Goal: Information Seeking & Learning: Learn about a topic

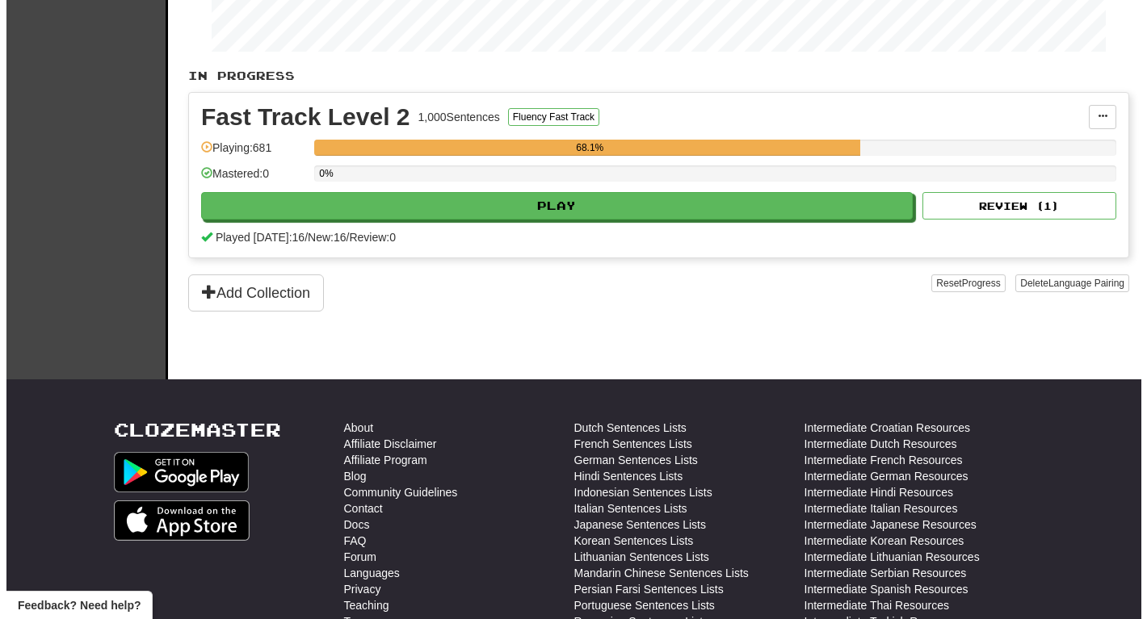
scroll to position [202, 0]
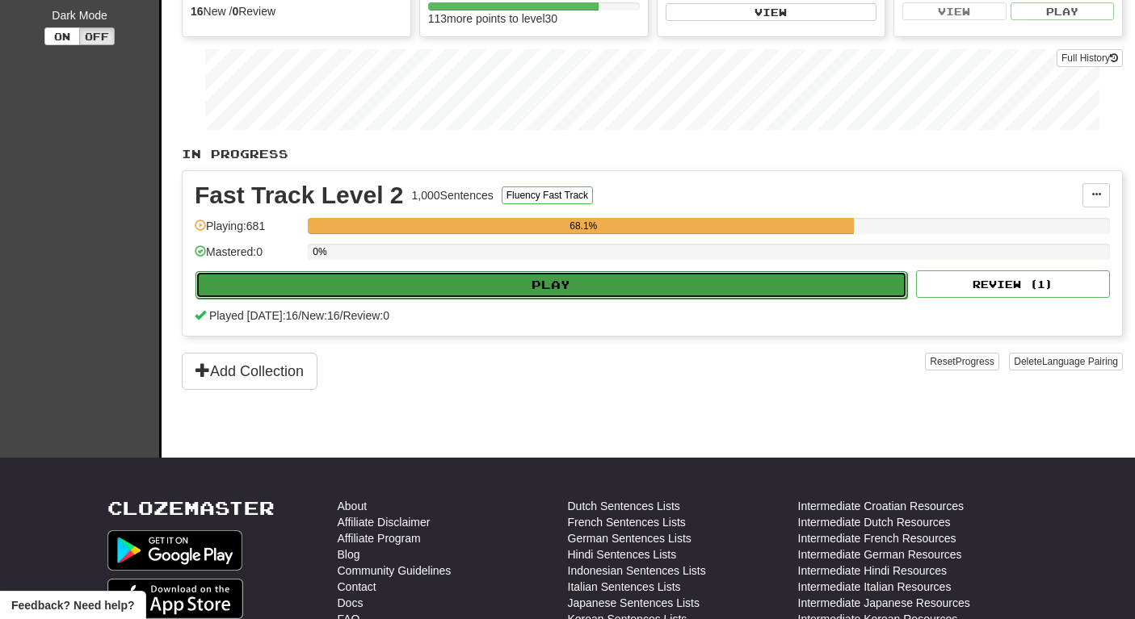
click at [549, 283] on button "Play" at bounding box center [550, 284] width 711 height 27
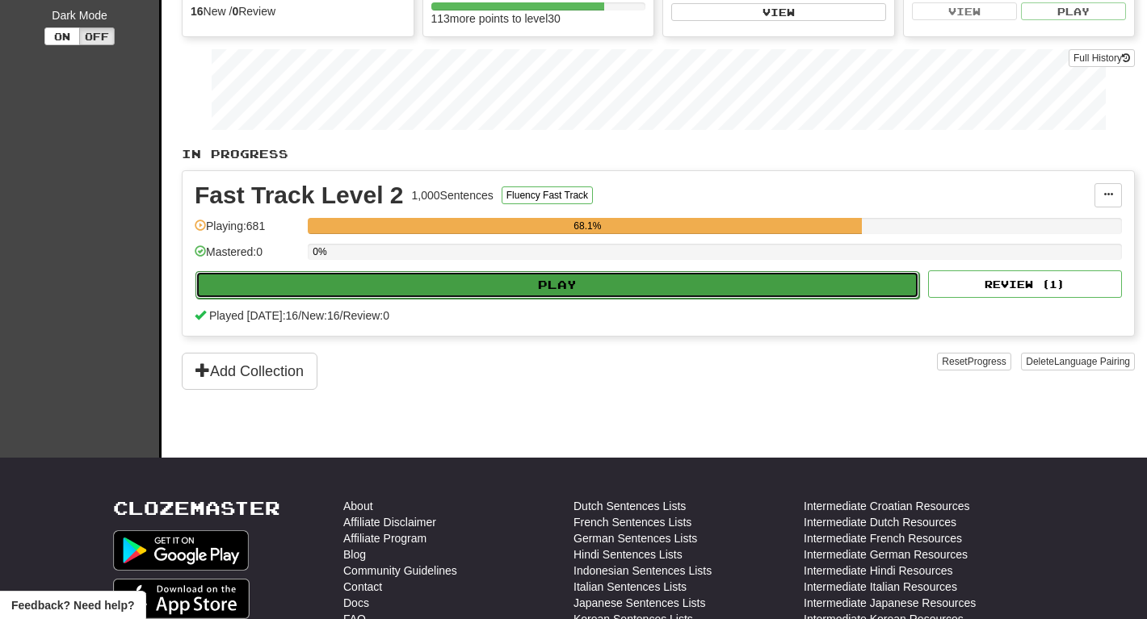
select select "********"
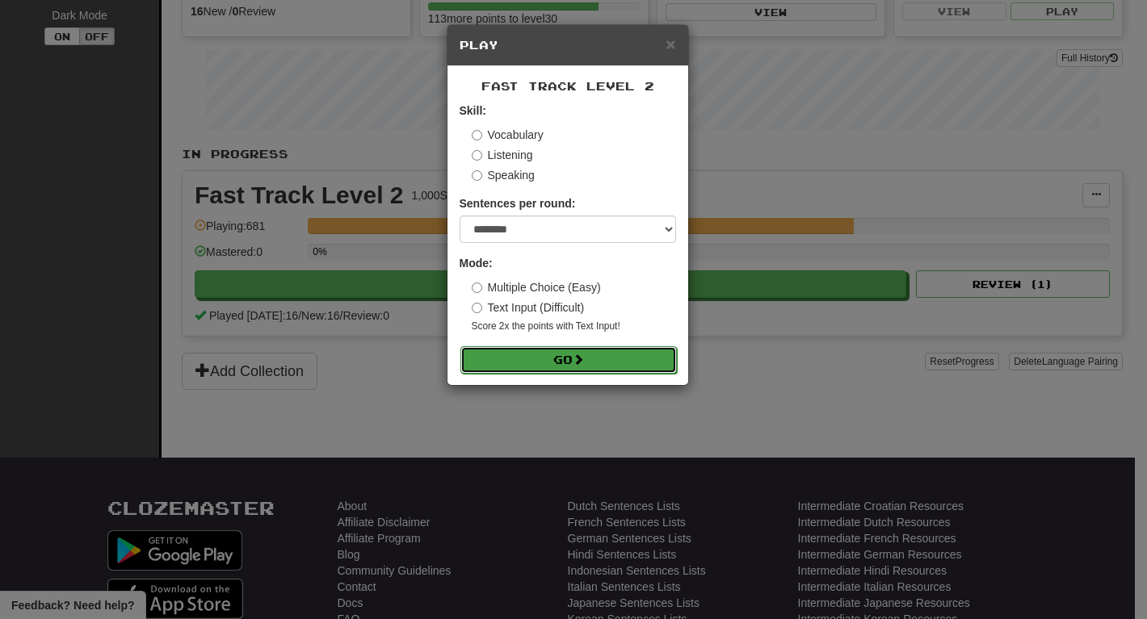
click at [539, 365] on button "Go" at bounding box center [568, 359] width 216 height 27
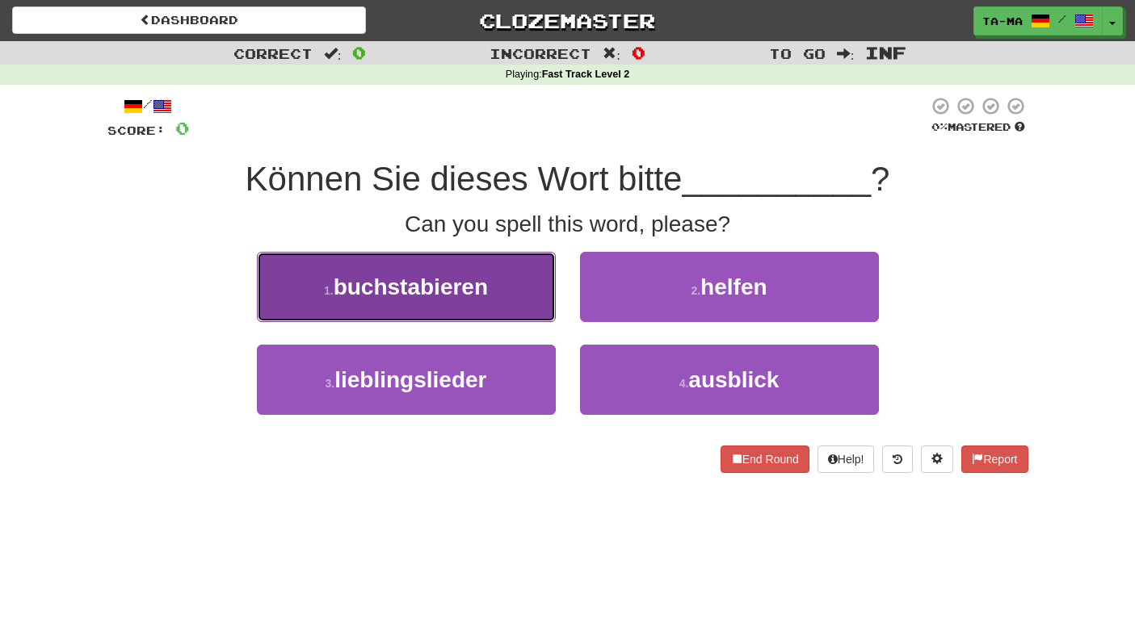
click at [500, 301] on button "1 . buchstabieren" at bounding box center [406, 287] width 299 height 70
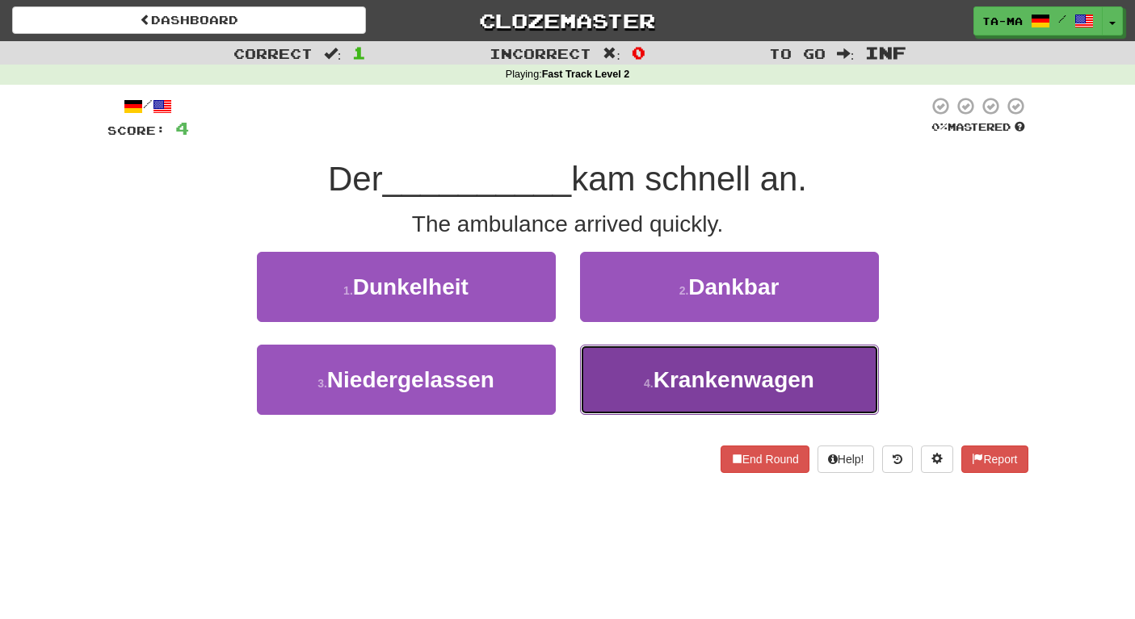
click at [648, 367] on button "4 . Krankenwagen" at bounding box center [729, 380] width 299 height 70
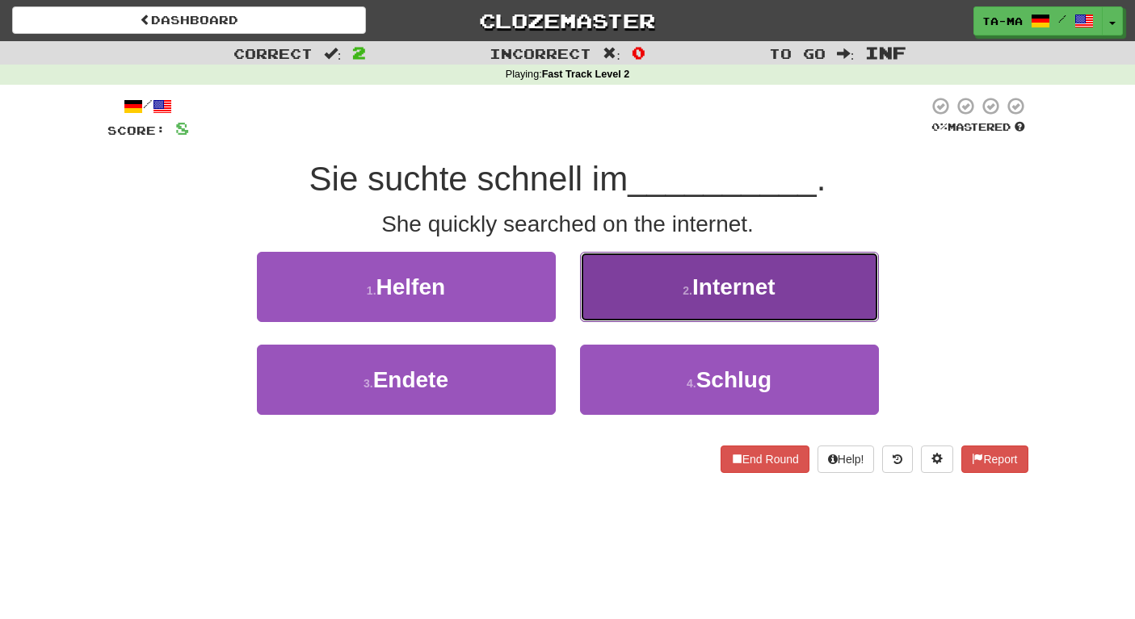
click at [678, 298] on button "2 . Internet" at bounding box center [729, 287] width 299 height 70
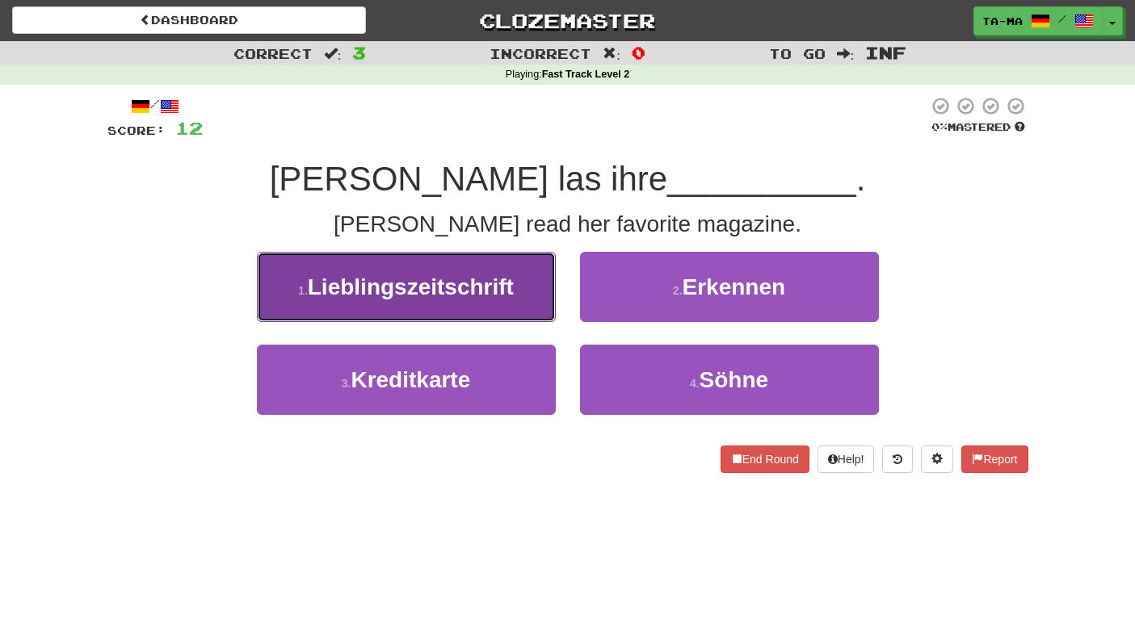
click at [494, 290] on span "Lieblingszeitschrift" at bounding box center [411, 287] width 206 height 25
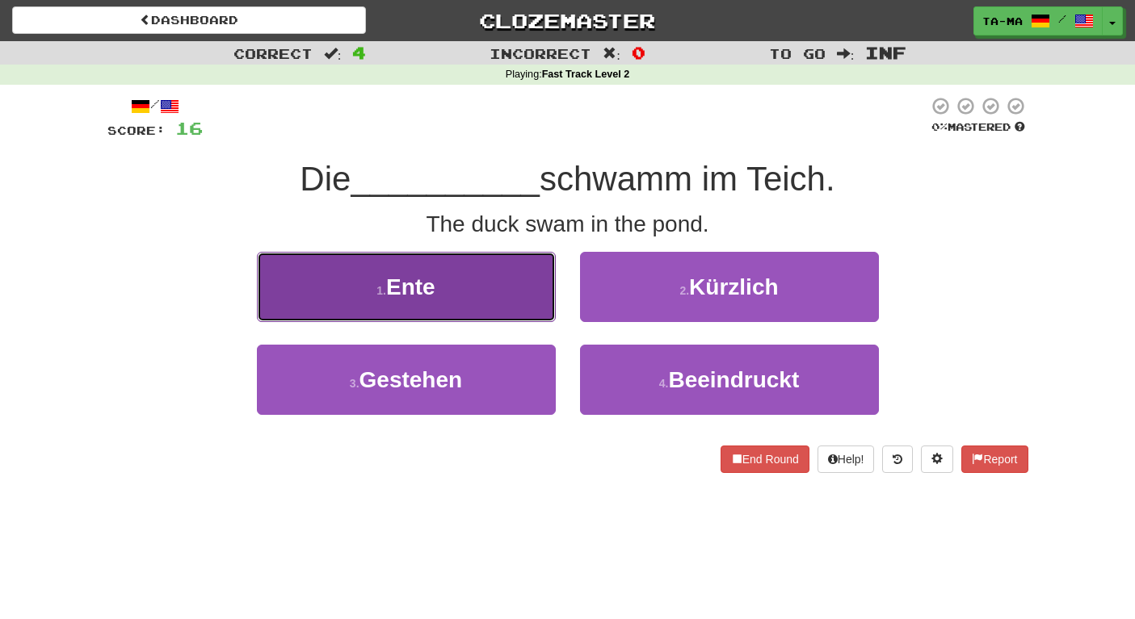
click at [455, 288] on button "1 . Ente" at bounding box center [406, 287] width 299 height 70
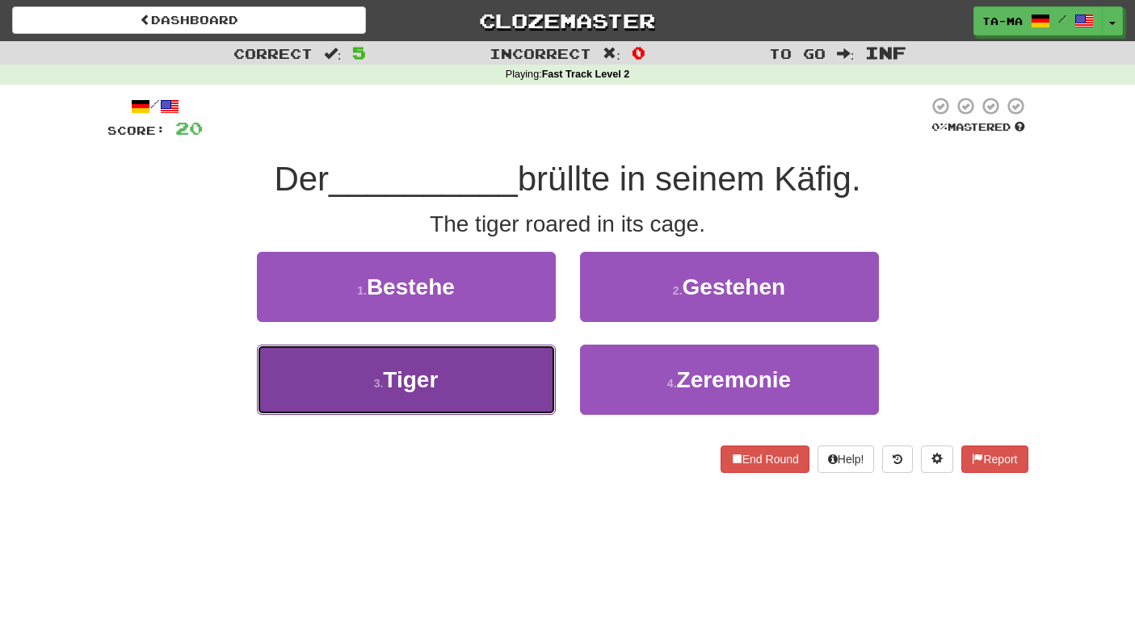
click at [514, 384] on button "3 . Tiger" at bounding box center [406, 380] width 299 height 70
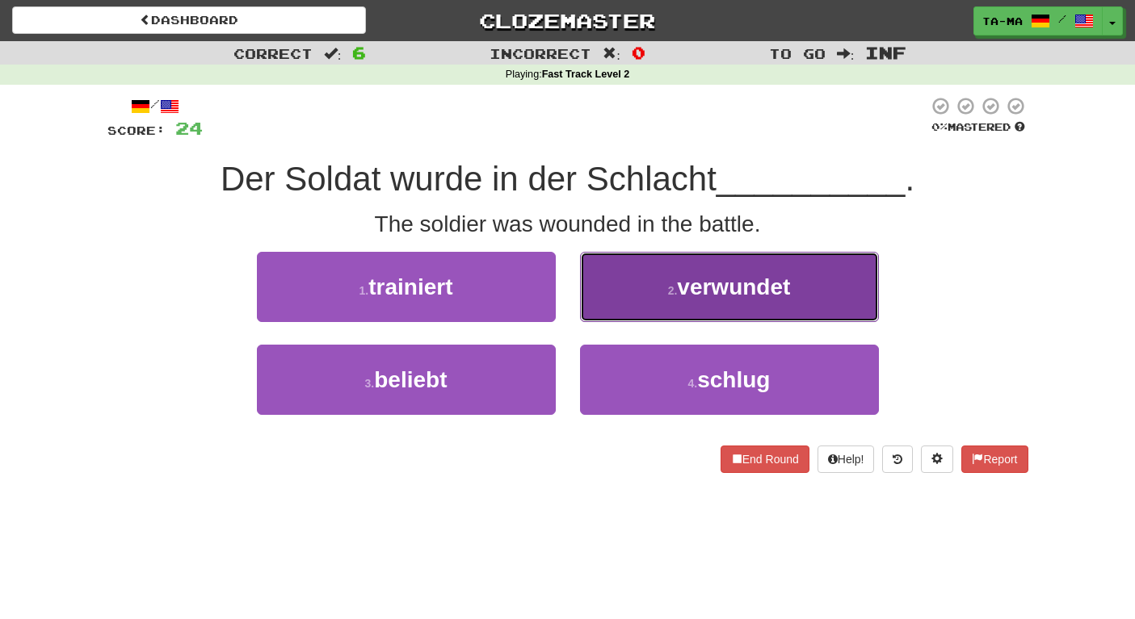
click at [674, 295] on small "2 ." at bounding box center [673, 290] width 10 height 13
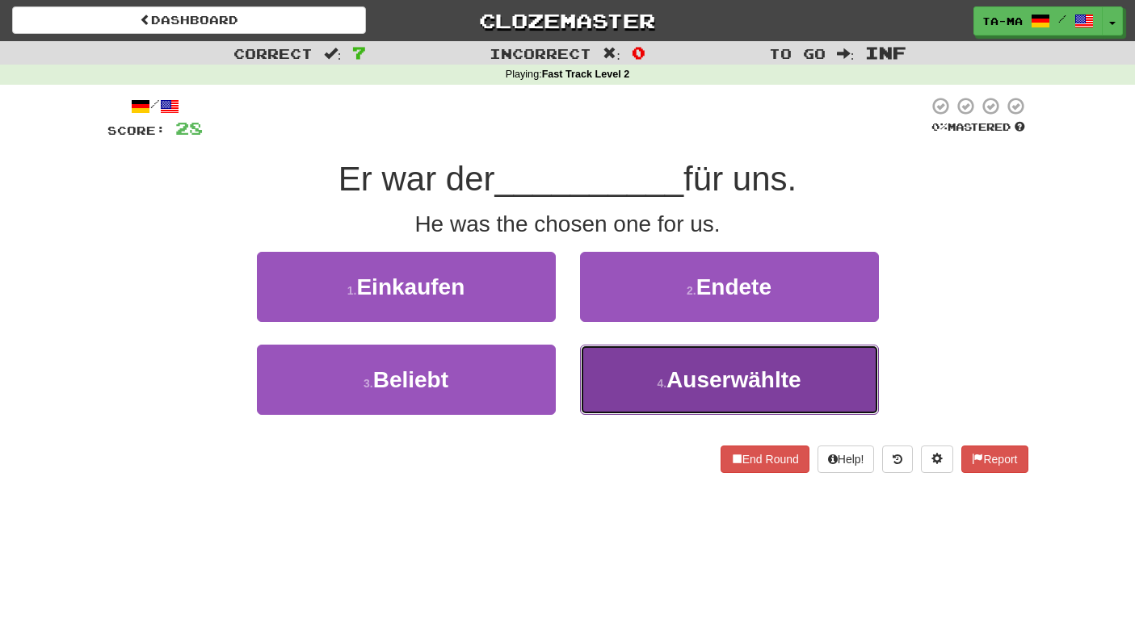
click at [684, 357] on button "4 . Auserwählte" at bounding box center [729, 380] width 299 height 70
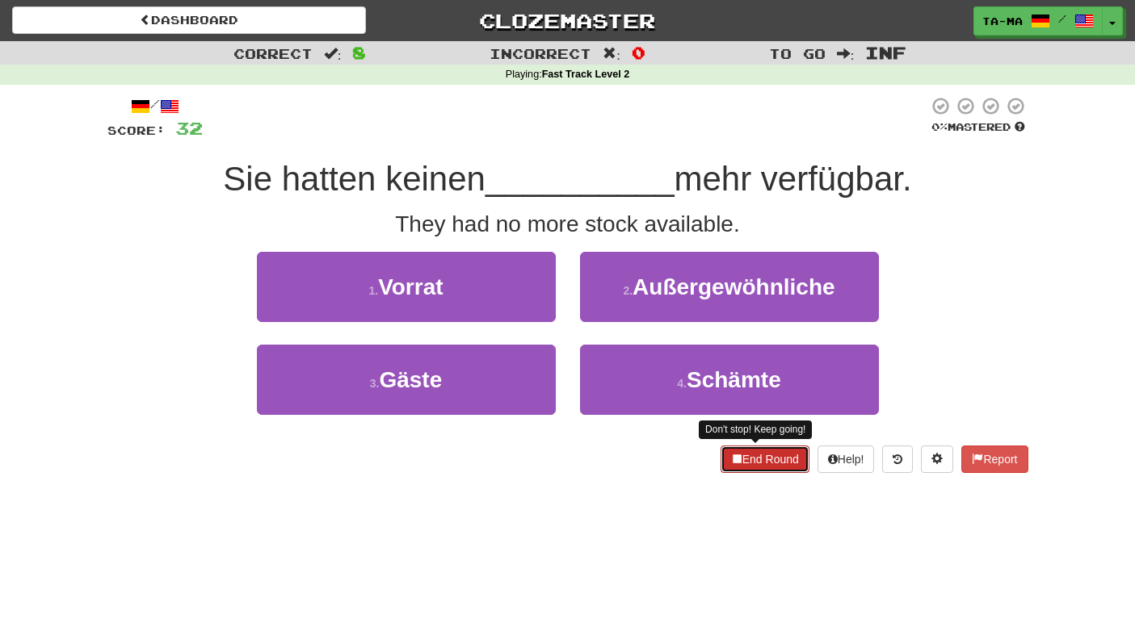
click at [732, 457] on button "End Round" at bounding box center [764, 459] width 89 height 27
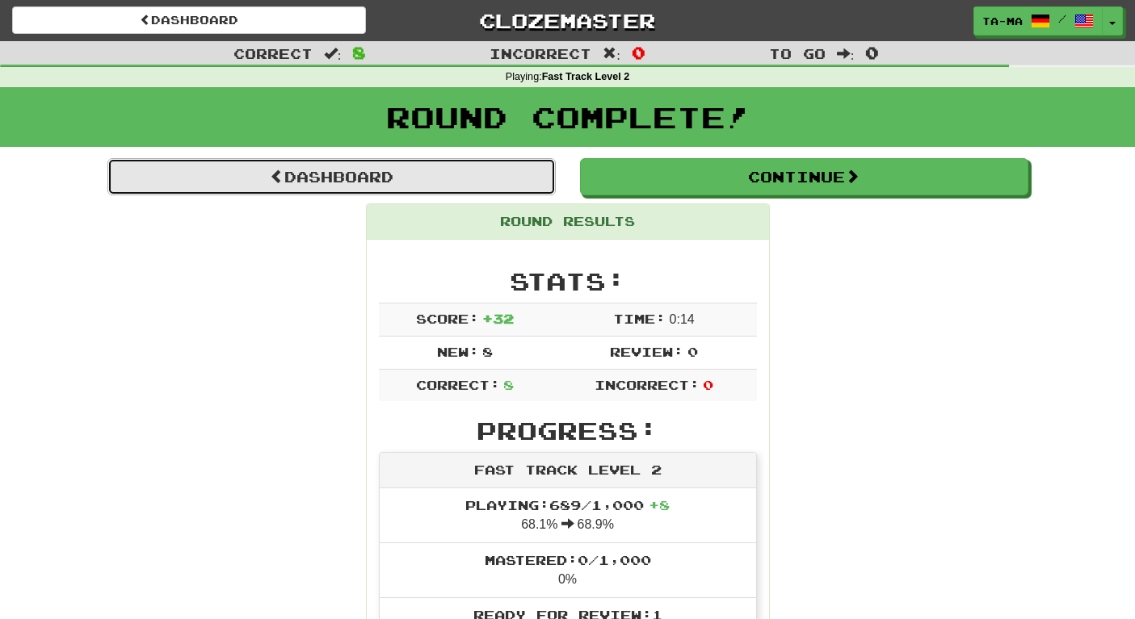
click at [364, 178] on link "Dashboard" at bounding box center [331, 176] width 448 height 37
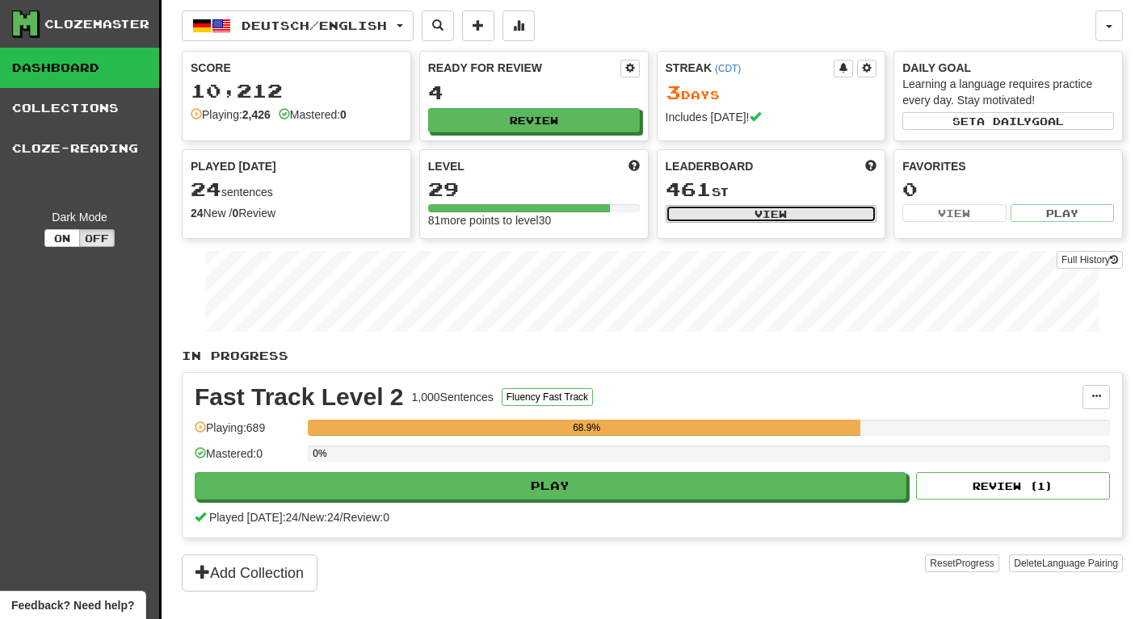
click at [767, 213] on button "View" at bounding box center [771, 214] width 212 height 18
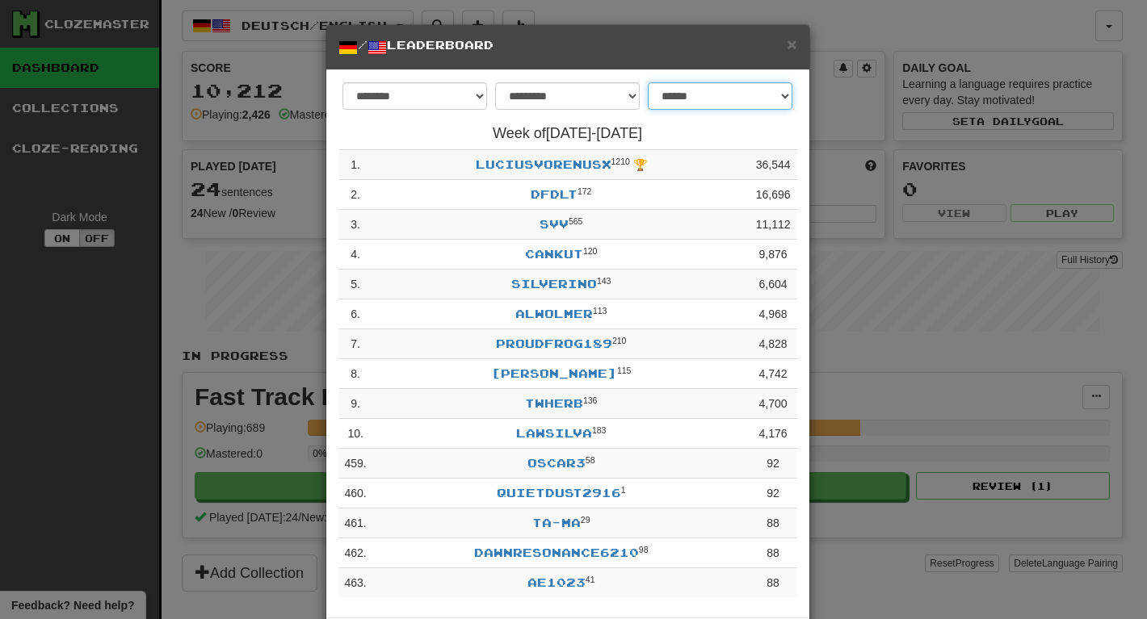
click at [745, 100] on select "**********" at bounding box center [720, 95] width 145 height 27
select select "*******"
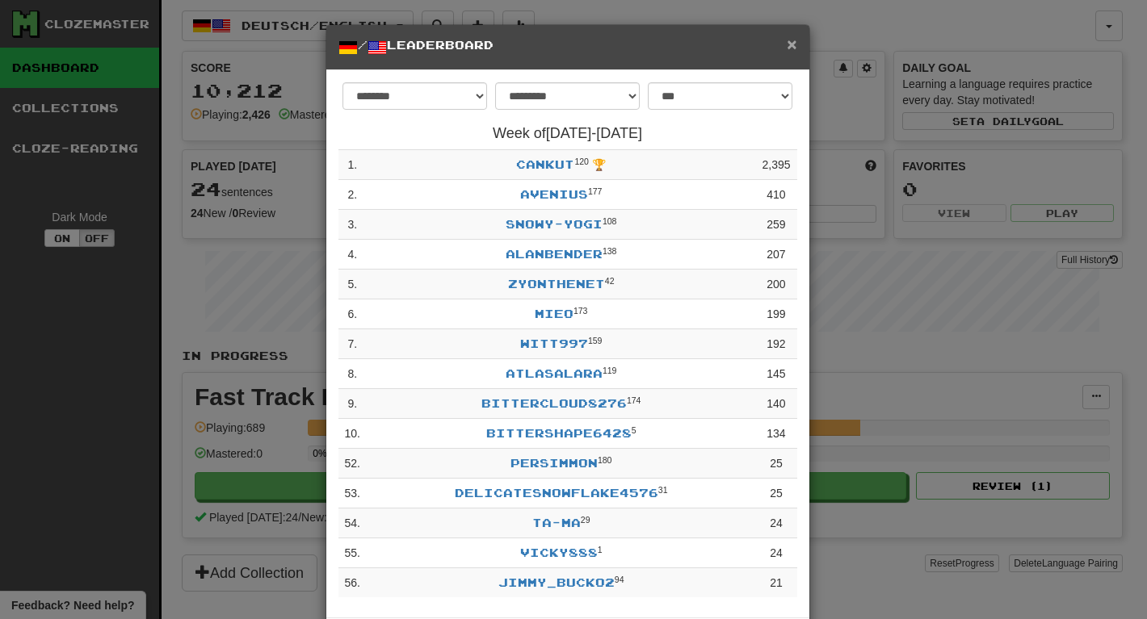
click at [787, 49] on span "×" at bounding box center [792, 44] width 10 height 19
